Goal: Task Accomplishment & Management: Use online tool/utility

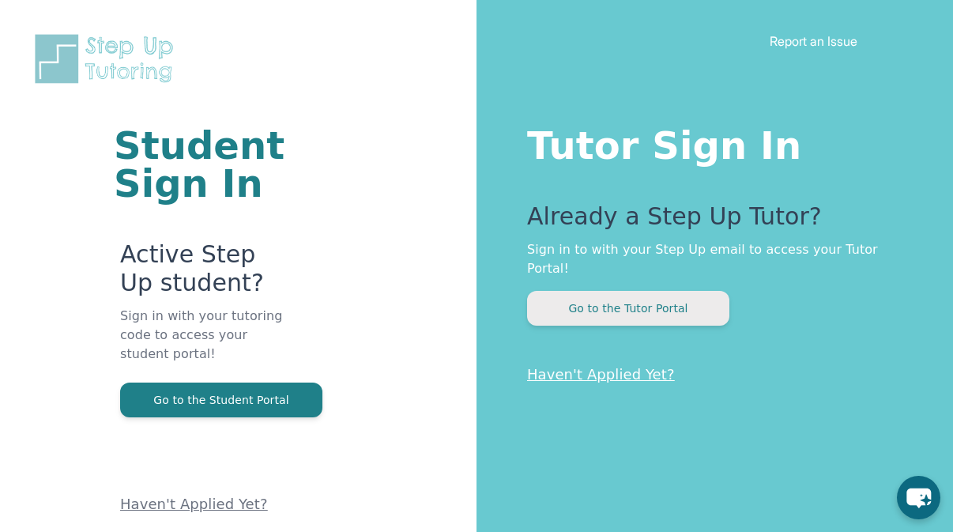
click at [655, 292] on button "Go to the Tutor Portal" at bounding box center [628, 308] width 202 height 35
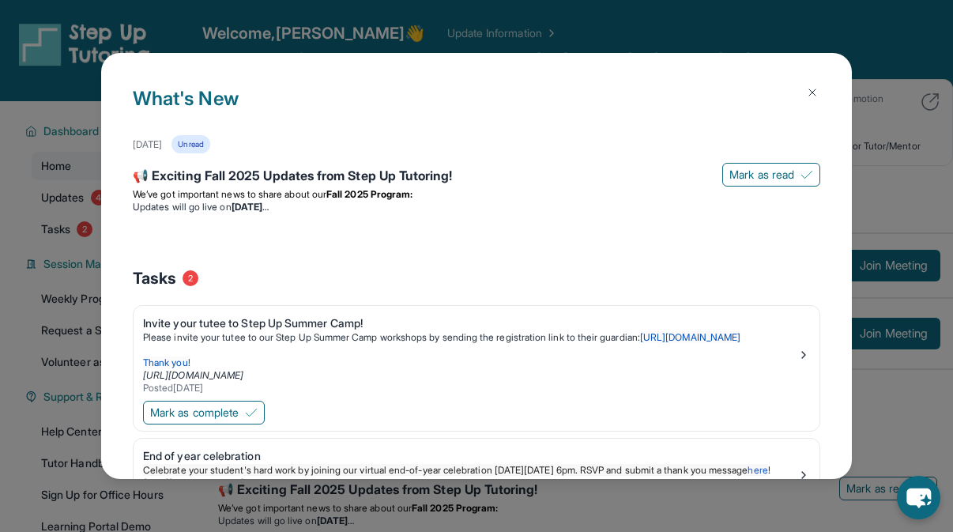
click at [806, 97] on img at bounding box center [812, 92] width 13 height 13
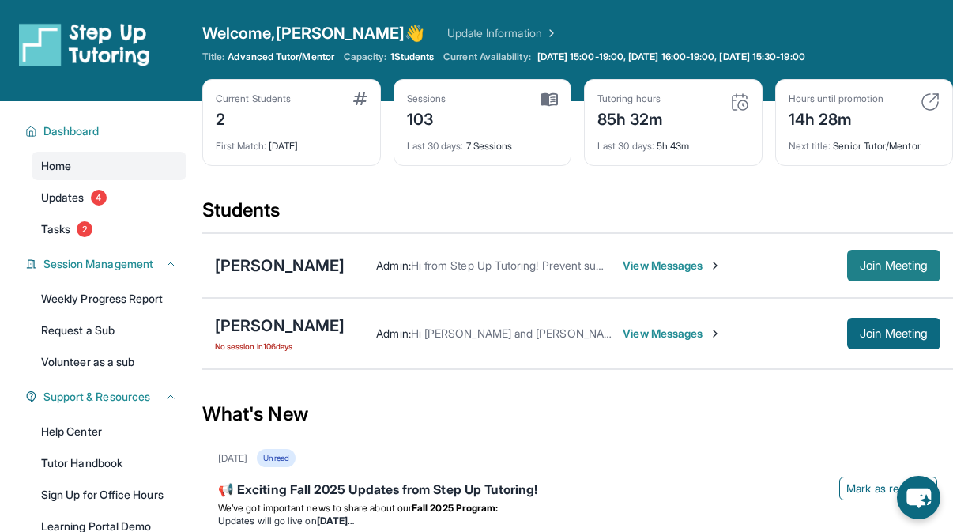
click at [876, 269] on span "Join Meeting" at bounding box center [894, 265] width 68 height 9
